Goal: Find specific page/section: Find specific page/section

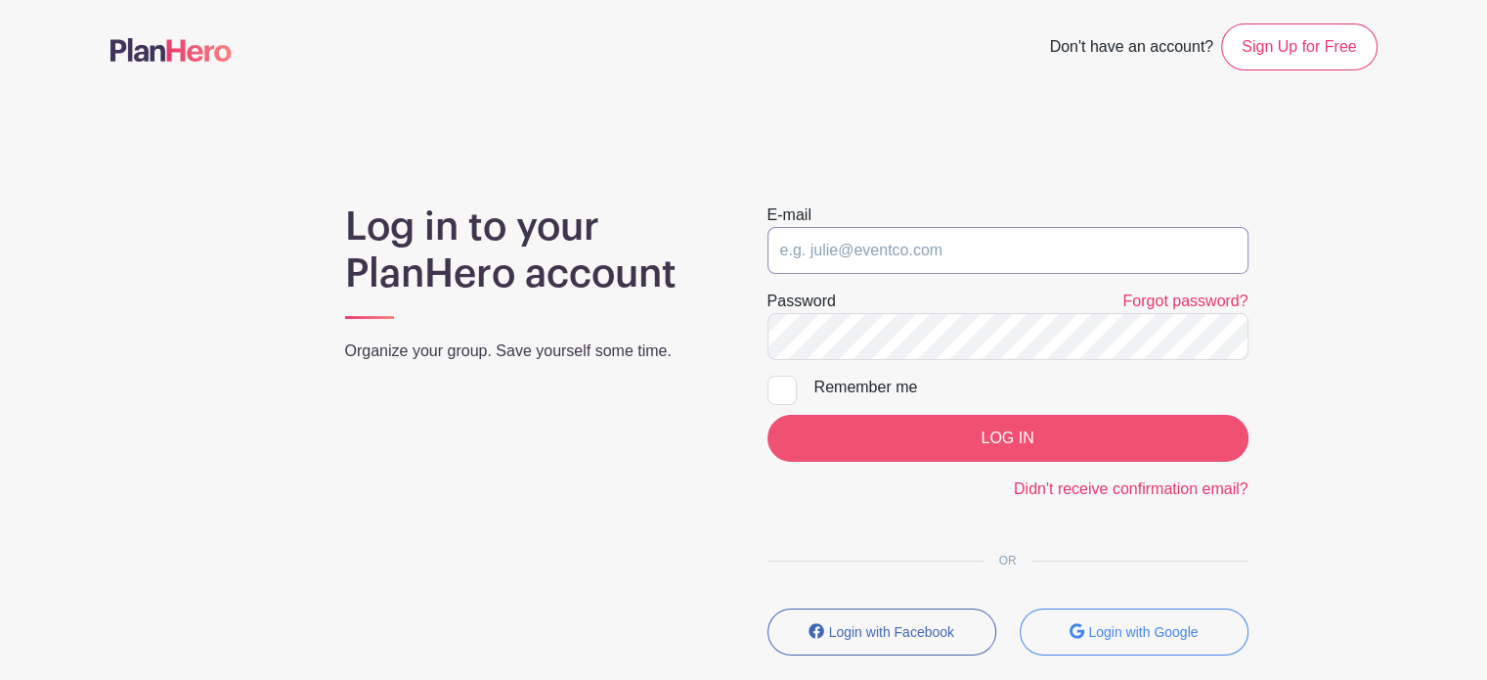
type input "fundraising@operationpets.org"
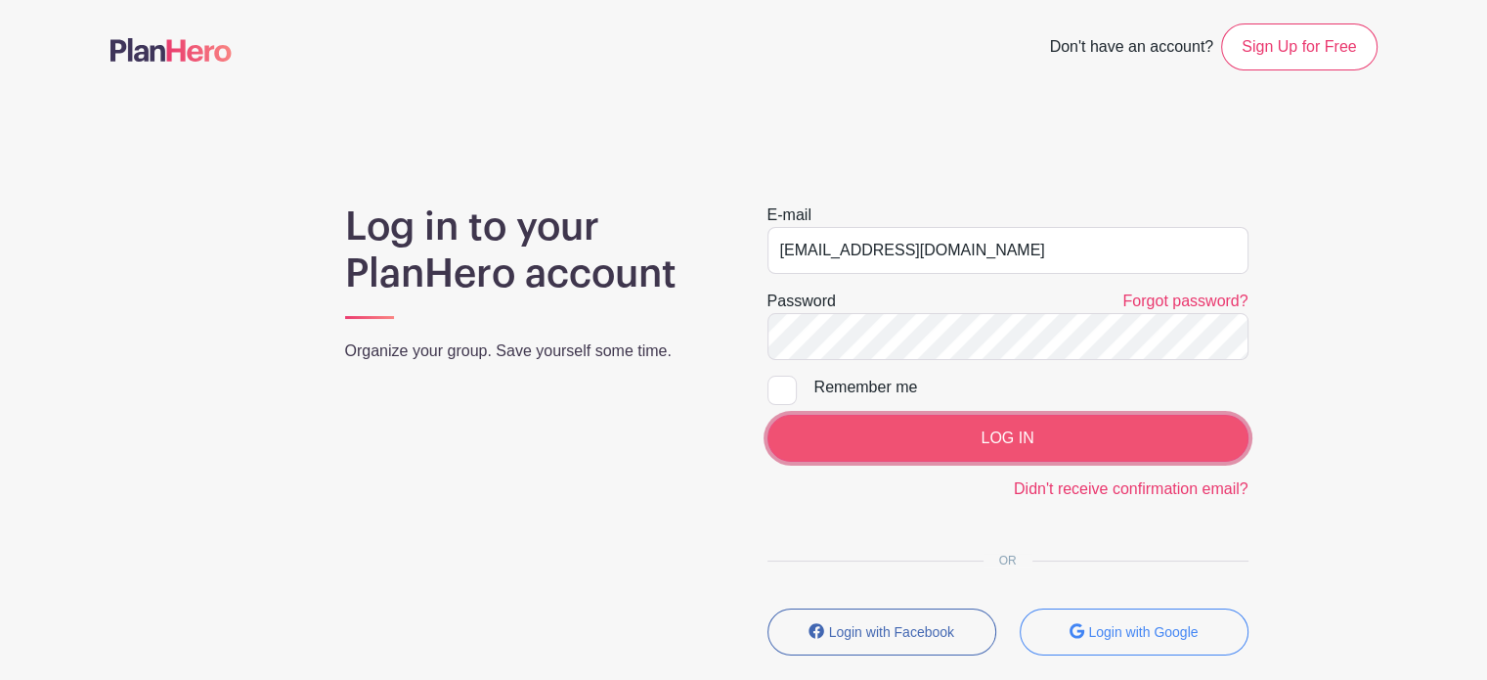
click at [947, 446] on input "LOG IN" at bounding box center [1008, 438] width 481 height 47
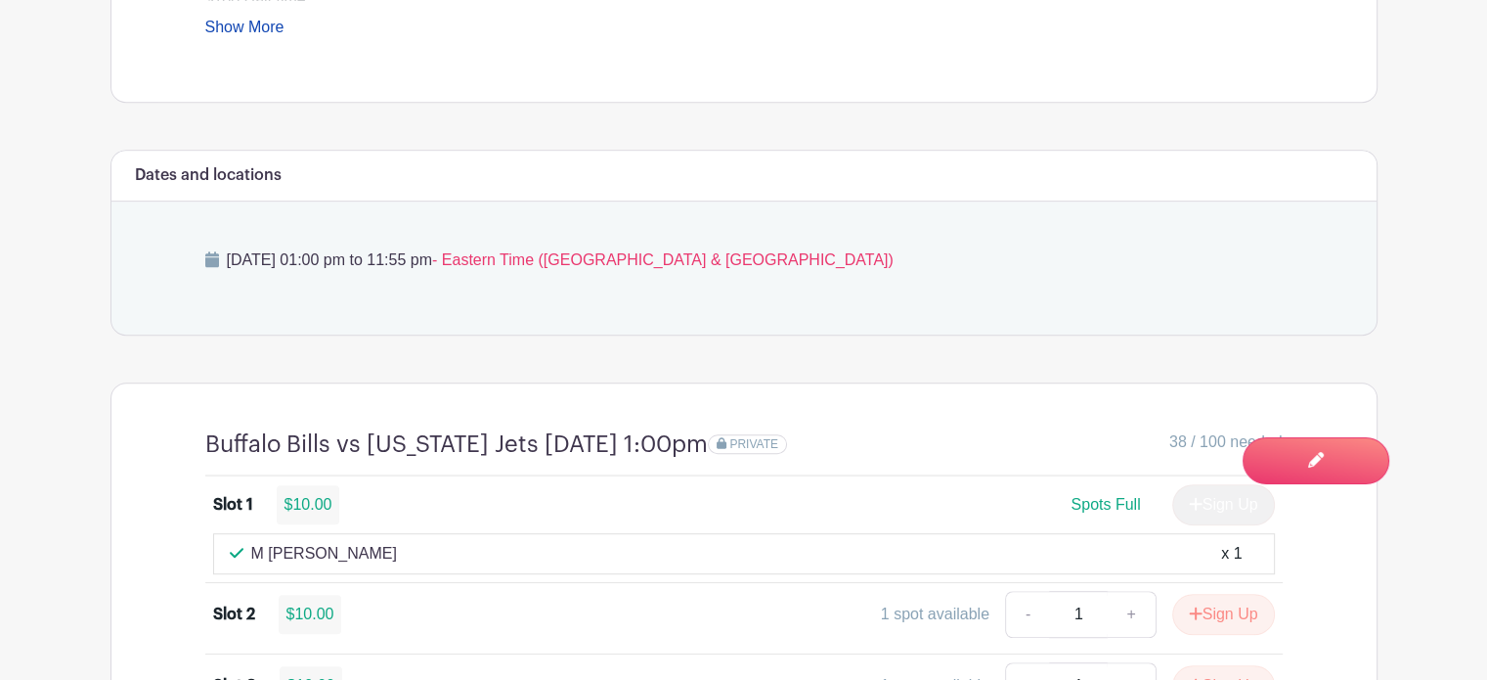
scroll to position [1095, 0]
